Goal: Information Seeking & Learning: Learn about a topic

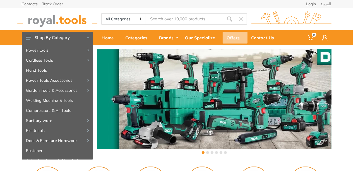
click at [237, 38] on div "Offers" at bounding box center [235, 38] width 25 height 12
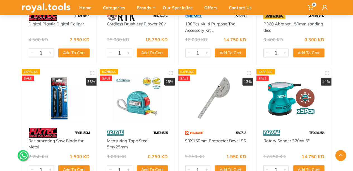
scroll to position [1370, 0]
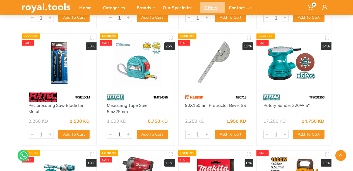
click at [209, 7] on div "Offers" at bounding box center [213, 8] width 25 height 12
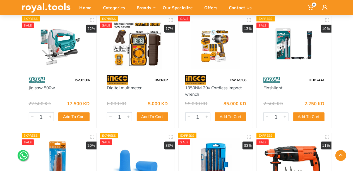
scroll to position [335, 0]
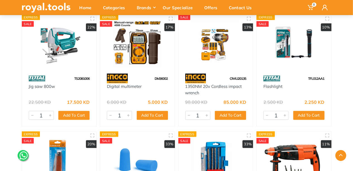
click at [210, 41] on img at bounding box center [216, 44] width 65 height 48
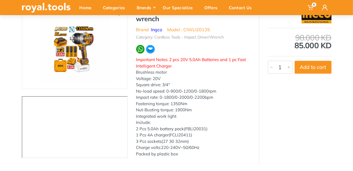
scroll to position [43, 0]
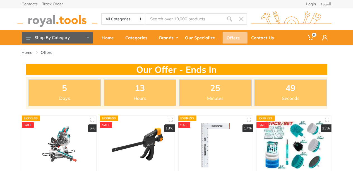
click at [234, 37] on div "Offers" at bounding box center [235, 38] width 25 height 12
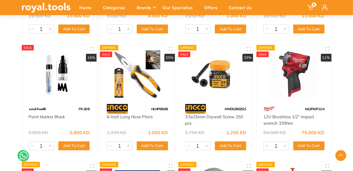
scroll to position [205, 0]
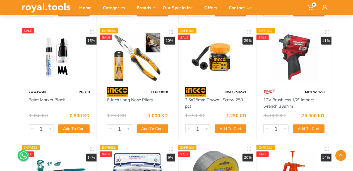
click at [297, 72] on img at bounding box center [294, 57] width 65 height 48
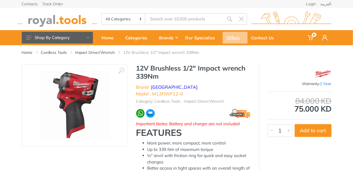
click at [231, 37] on div "Offers" at bounding box center [235, 38] width 25 height 12
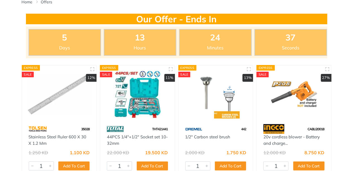
scroll to position [56, 0]
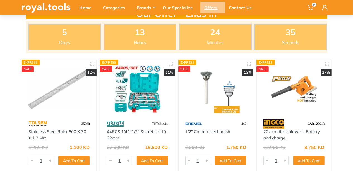
click at [212, 5] on div "Offers" at bounding box center [213, 8] width 25 height 12
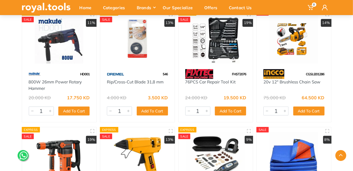
scroll to position [112, 0]
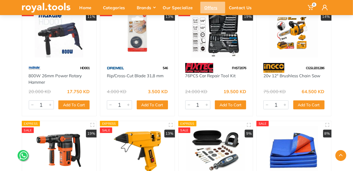
click at [212, 6] on div "Offers" at bounding box center [213, 8] width 25 height 12
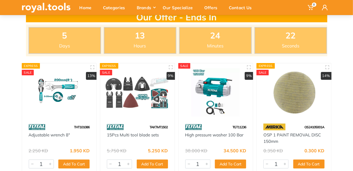
scroll to position [56, 0]
